Goal: Information Seeking & Learning: Learn about a topic

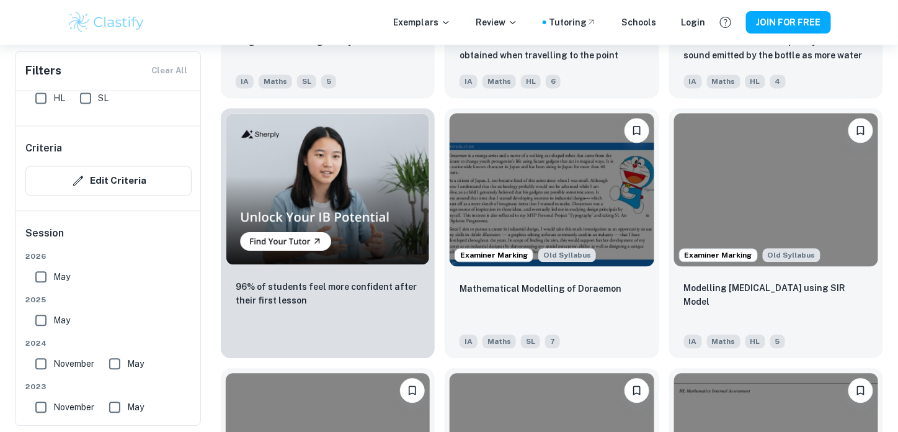
scroll to position [852, 0]
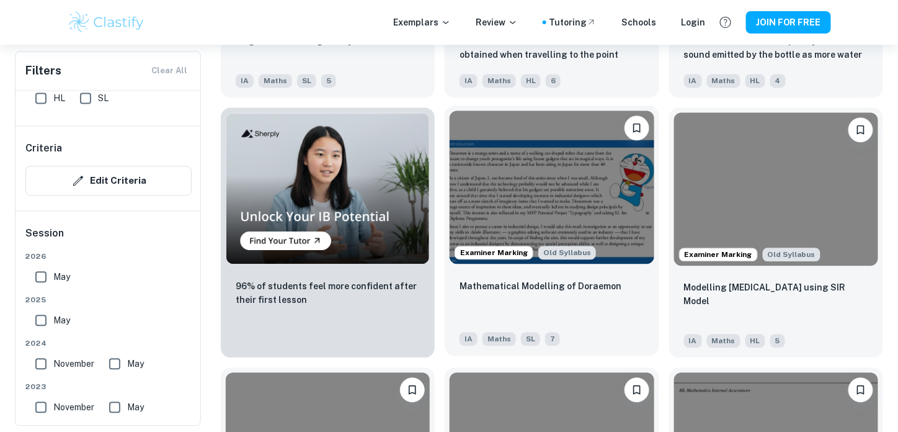
click at [548, 120] on img at bounding box center [552, 186] width 204 height 153
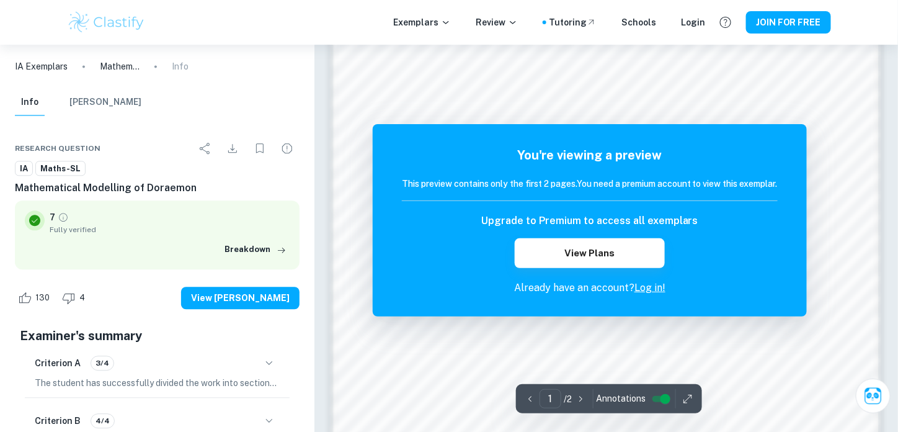
scroll to position [867, 0]
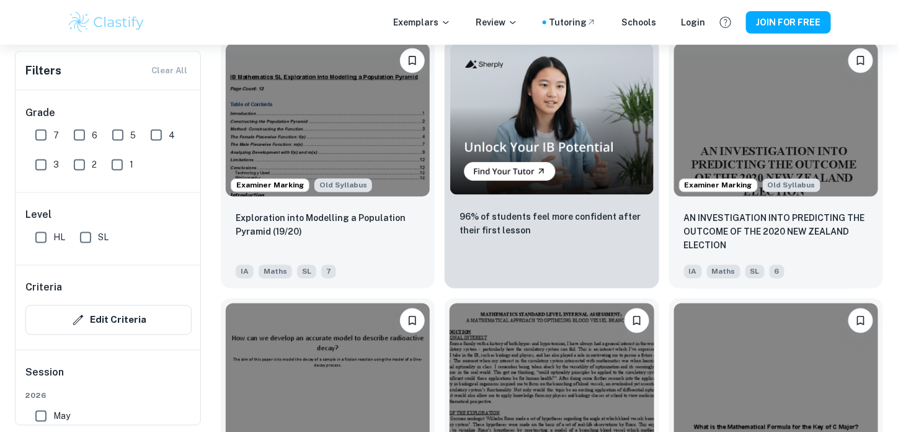
scroll to position [2220, 0]
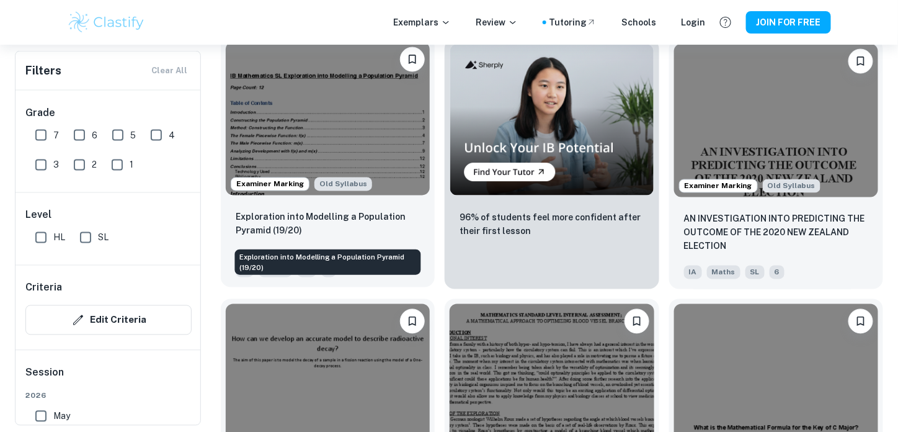
click at [339, 230] on p "Exploration into Modelling a Population Pyramid (19/20)" at bounding box center [328, 223] width 184 height 27
